Goal: Task Accomplishment & Management: Use online tool/utility

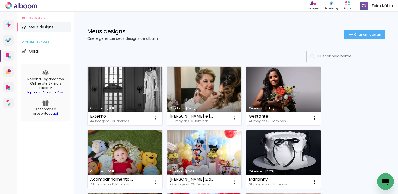
click at [209, 96] on link "Criado em [DATE]" at bounding box center [204, 96] width 75 height 59
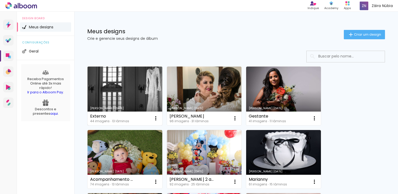
click at [113, 91] on link "Criado em [DATE]" at bounding box center [124, 96] width 75 height 59
